Goal: Transaction & Acquisition: Purchase product/service

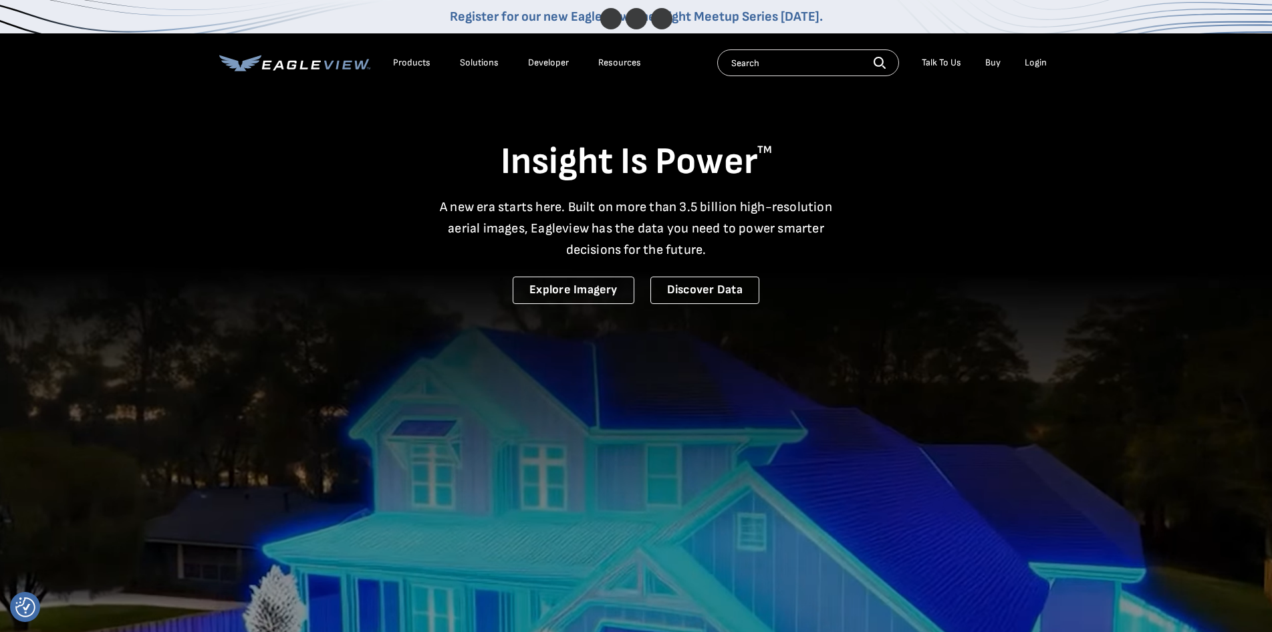
click at [1034, 62] on div "Login" at bounding box center [1036, 63] width 22 height 12
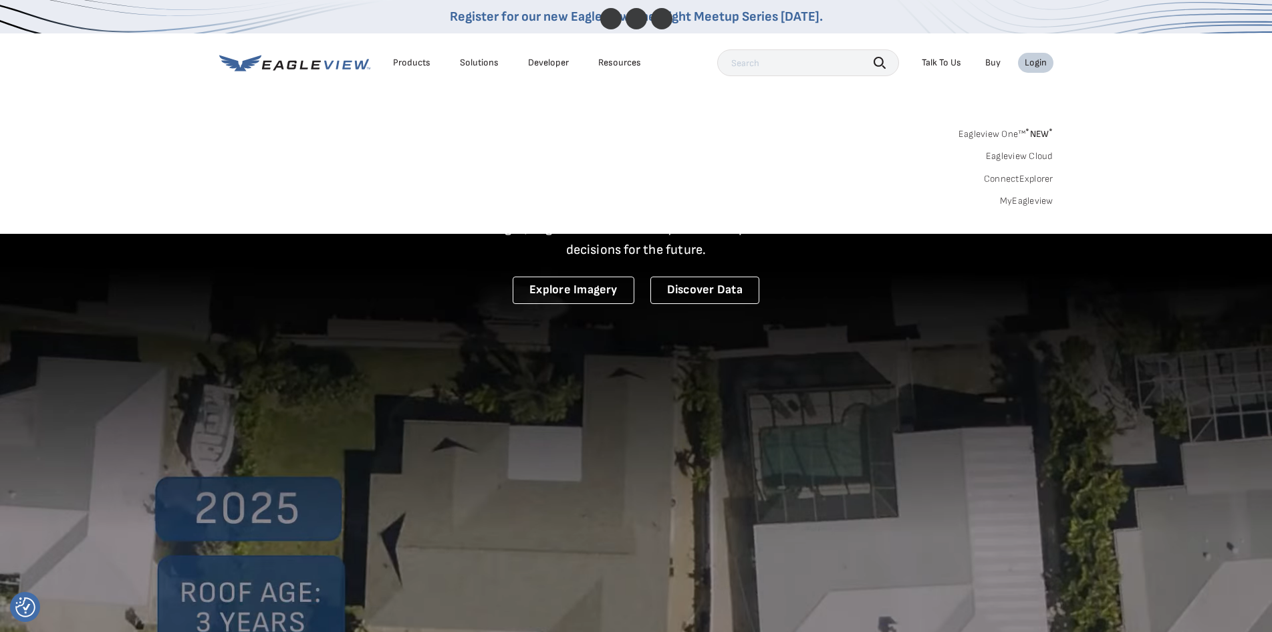
click at [1018, 202] on link "MyEagleview" at bounding box center [1026, 201] width 53 height 12
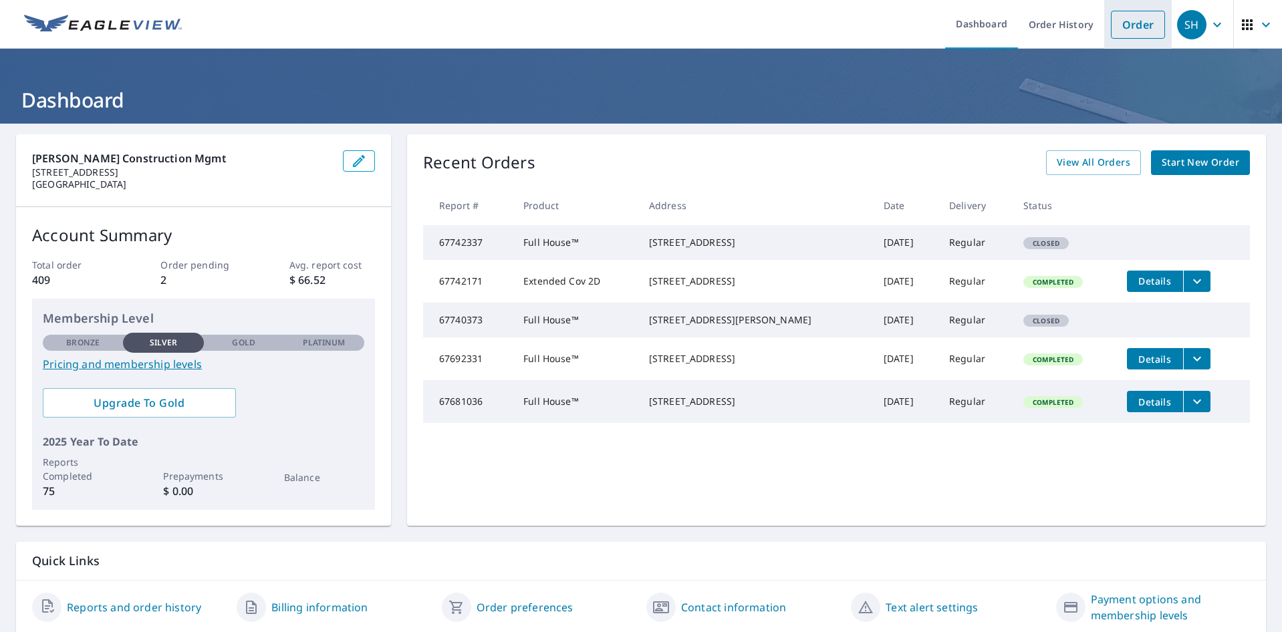
click at [1129, 24] on link "Order" at bounding box center [1138, 25] width 54 height 28
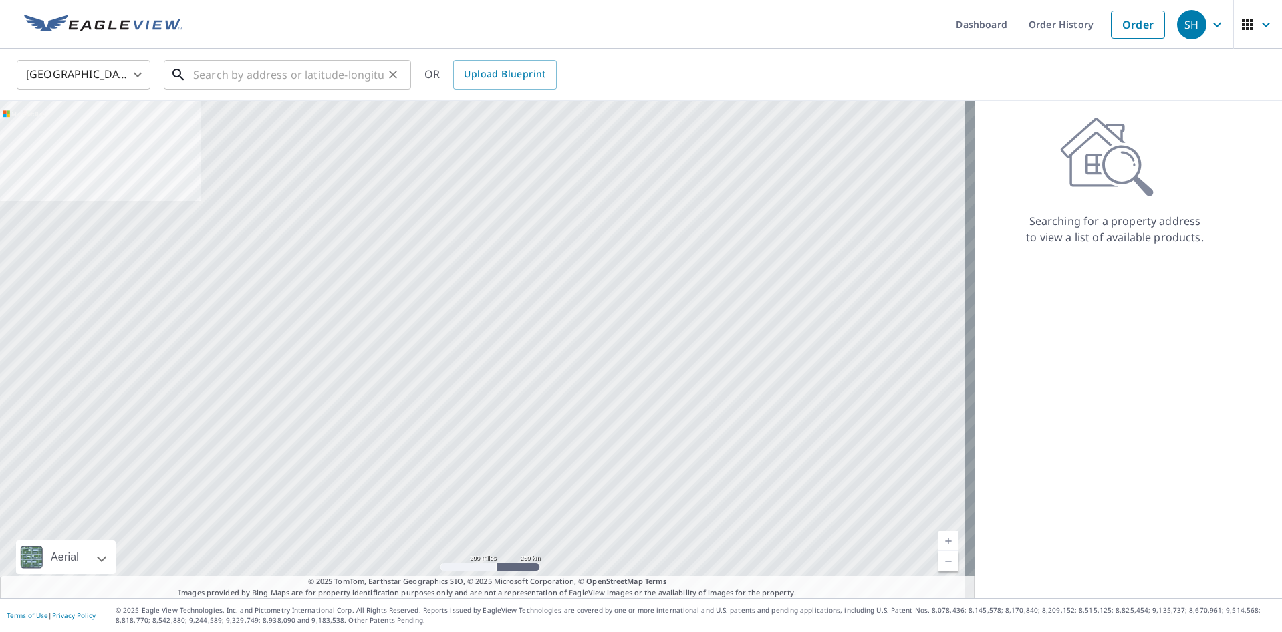
click at [285, 73] on input "text" at bounding box center [288, 74] width 191 height 37
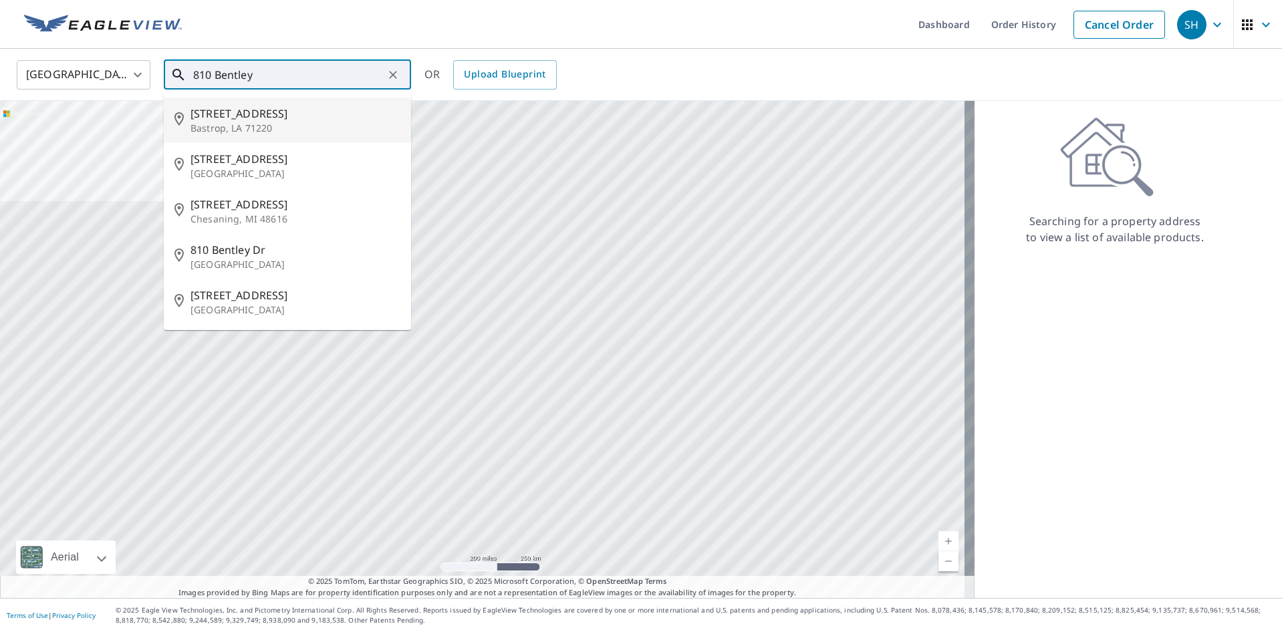
click at [213, 131] on p "Bastrop, LA 71220" at bounding box center [296, 128] width 210 height 13
type input "[STREET_ADDRESS]"
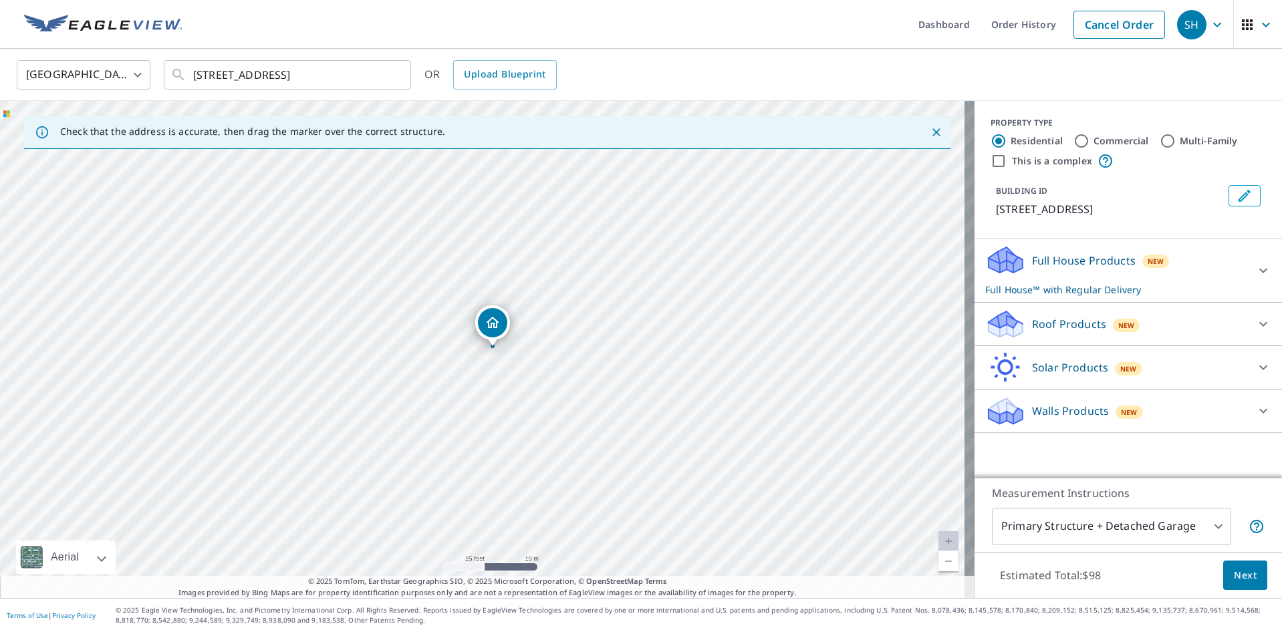
drag, startPoint x: 454, startPoint y: 293, endPoint x: 531, endPoint y: 423, distance: 150.8
click at [531, 423] on div "[STREET_ADDRESS]" at bounding box center [487, 349] width 975 height 497
click at [1076, 265] on p "Full House Products" at bounding box center [1084, 261] width 104 height 16
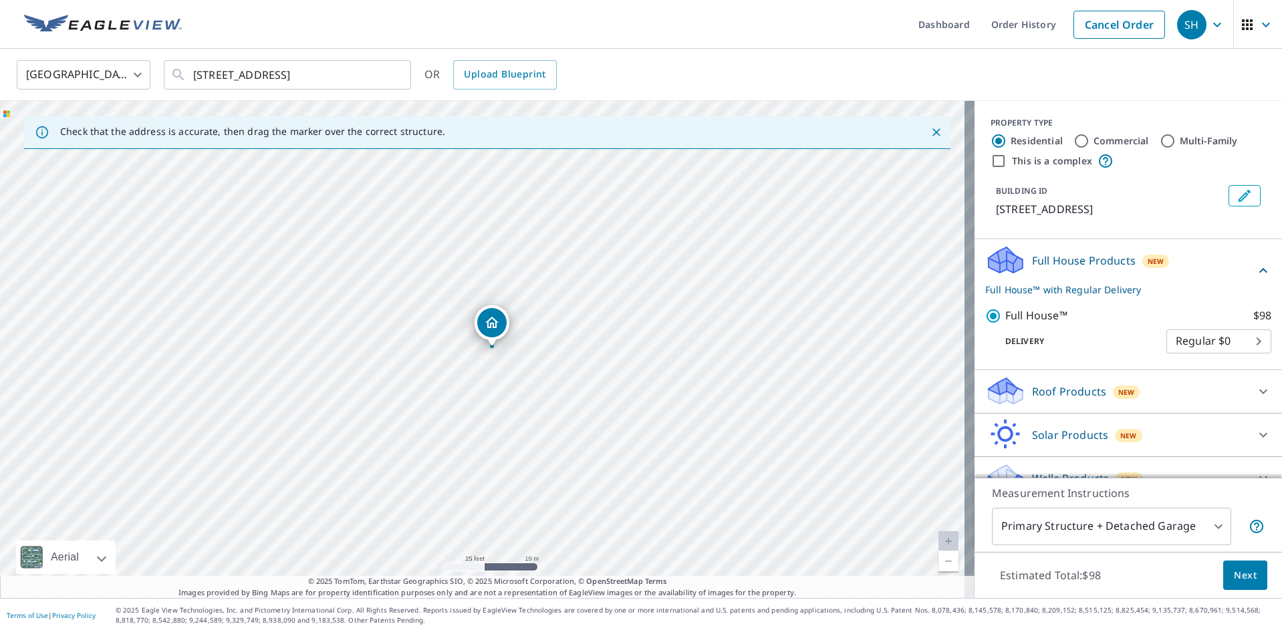
scroll to position [23, 0]
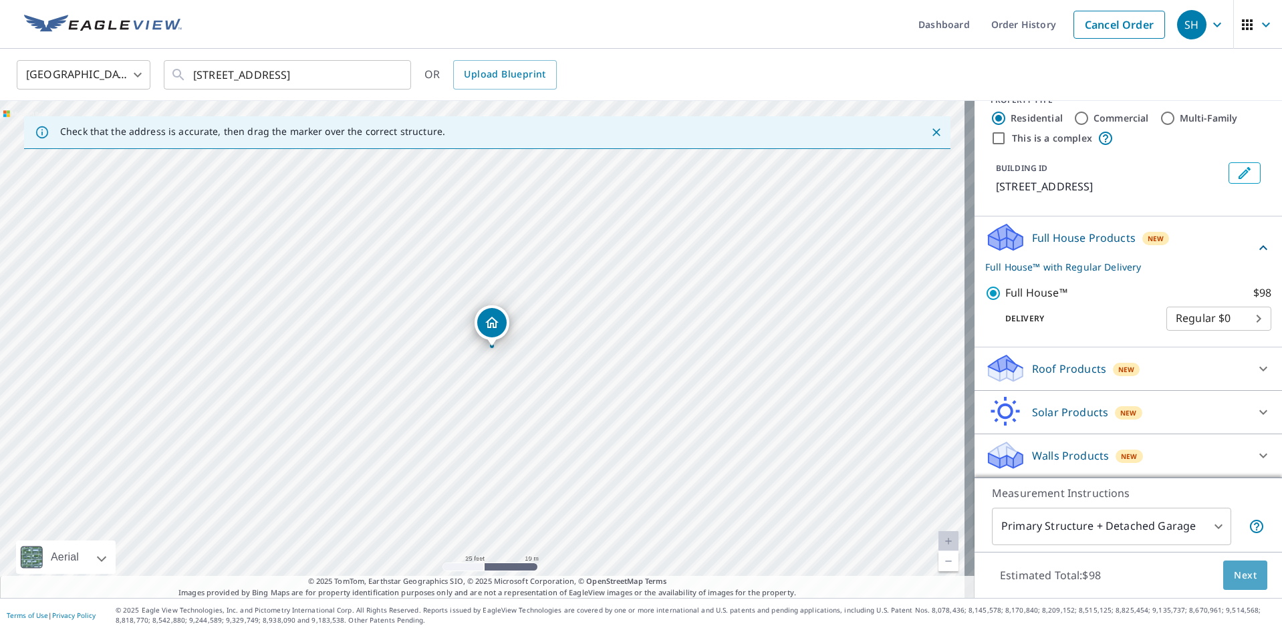
click at [1234, 575] on span "Next" at bounding box center [1245, 576] width 23 height 17
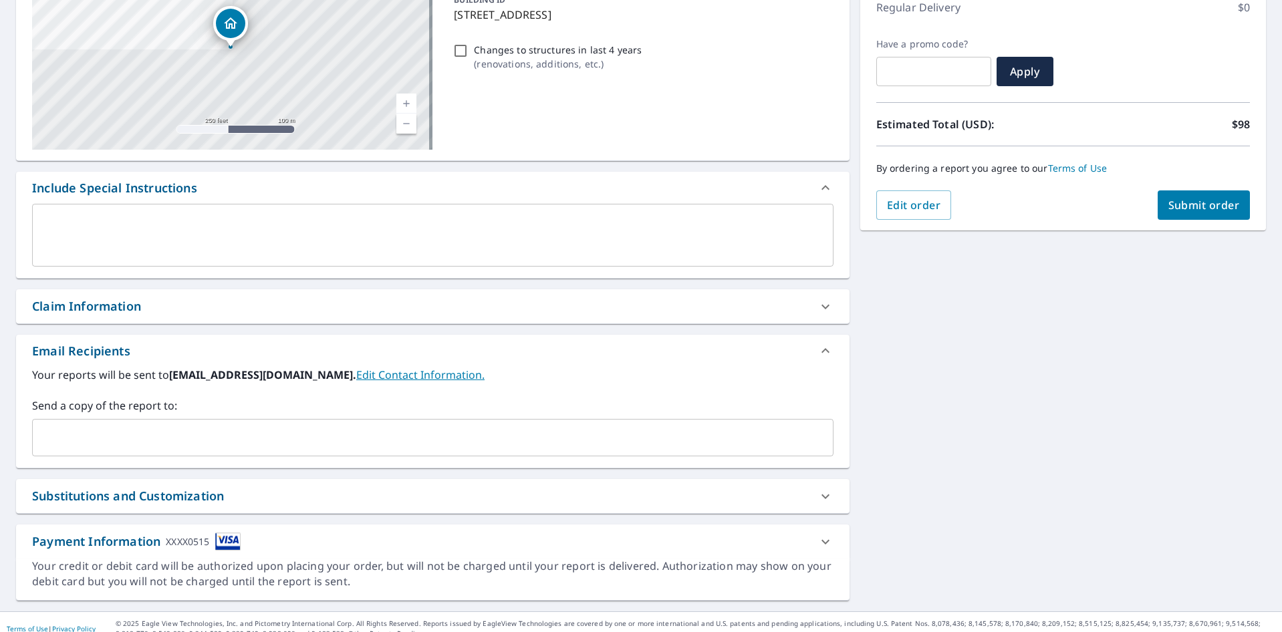
scroll to position [209, 0]
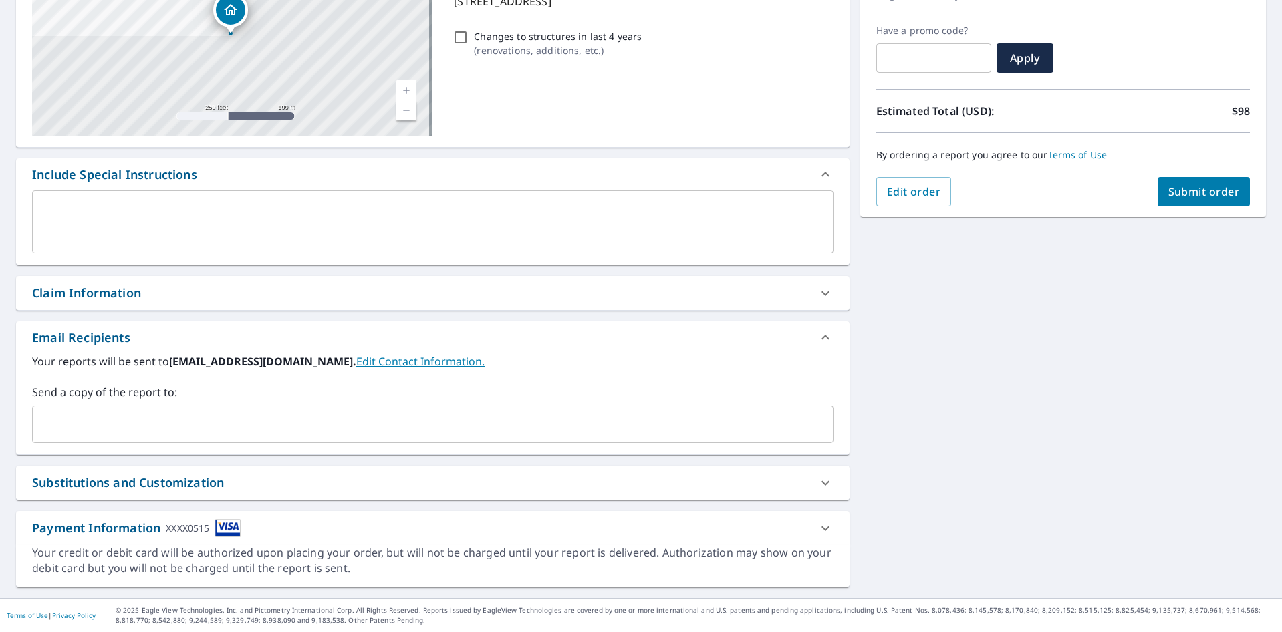
click at [109, 425] on input "text" at bounding box center [423, 424] width 770 height 25
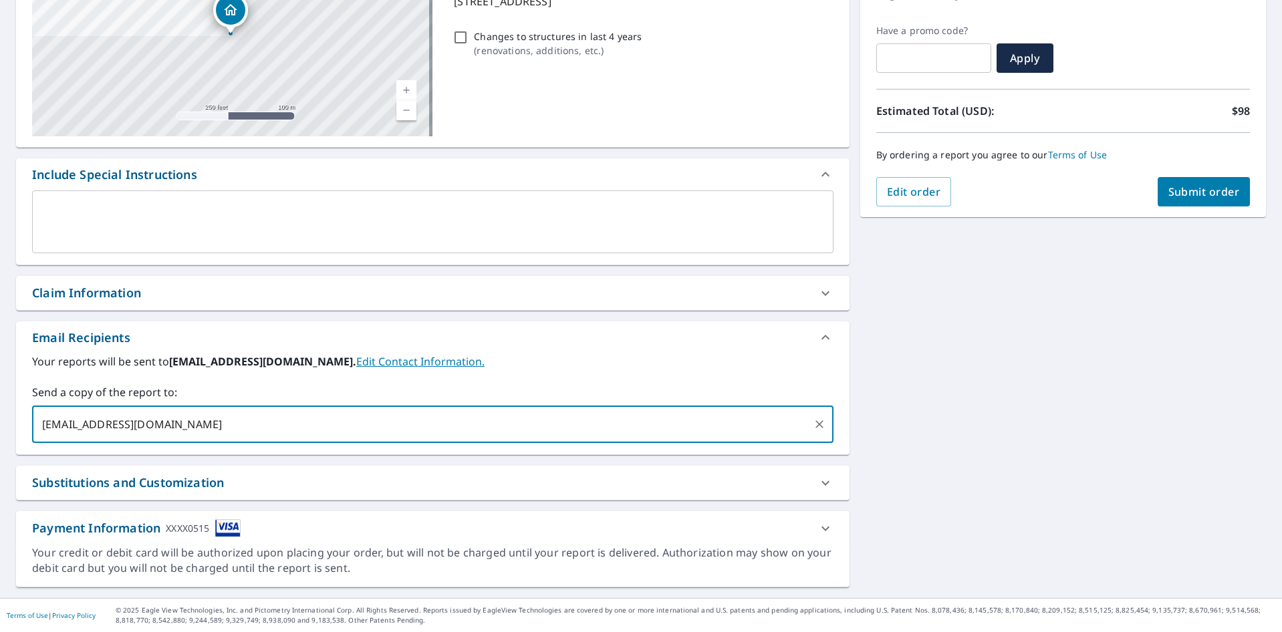
type input "Jwest@birdseyconstruction.com"
type input "Cfutch@birdseyconstruction.com"
type input "Mgravely@birdseyconstruction.com"
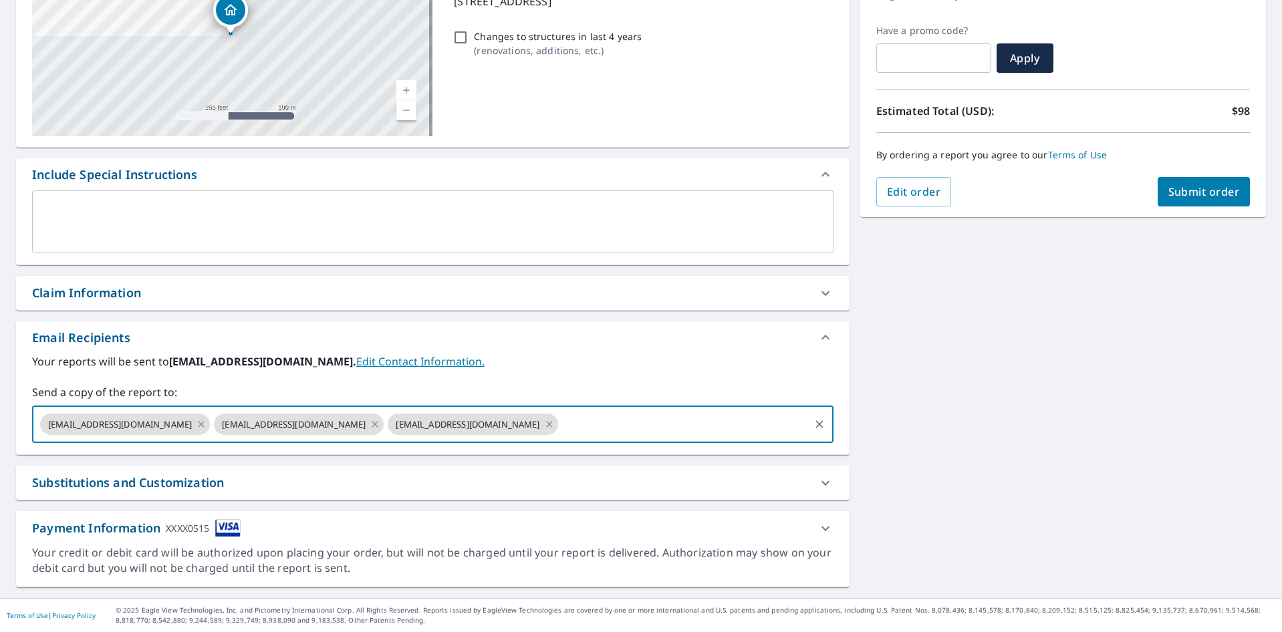
click at [1163, 199] on button "Submit order" at bounding box center [1204, 191] width 93 height 29
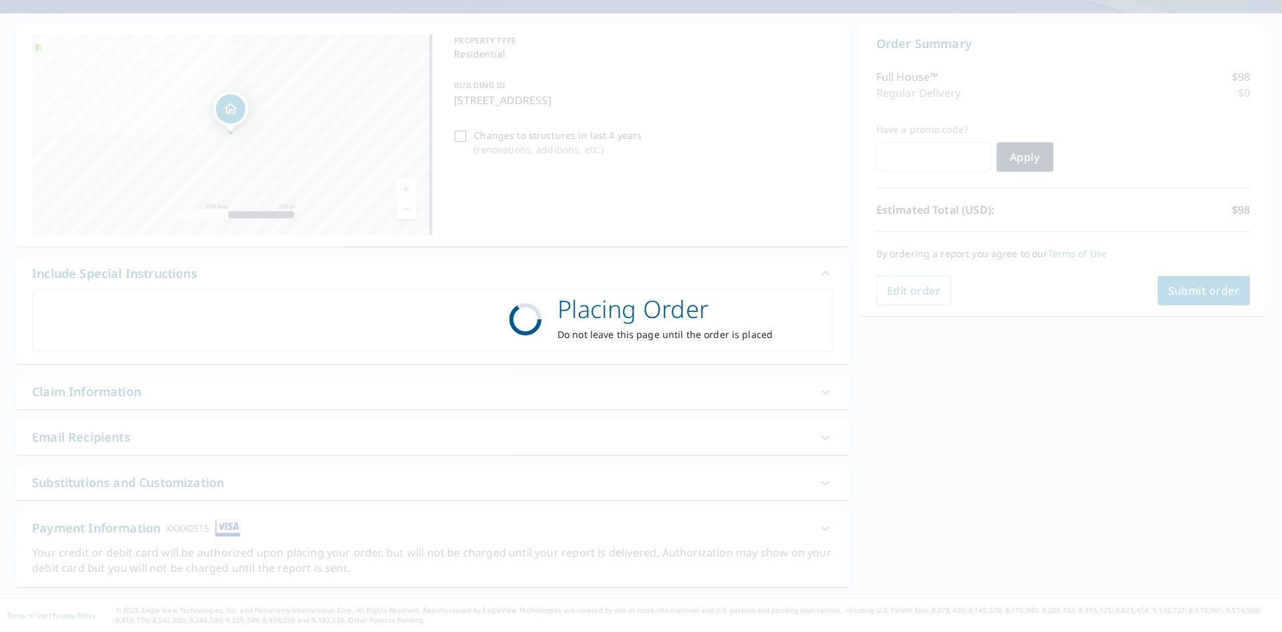
scroll to position [110, 0]
